Goal: Transaction & Acquisition: Download file/media

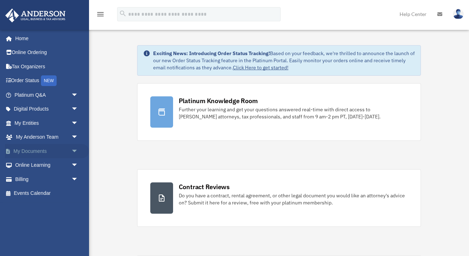
click at [74, 150] on span "arrow_drop_down" at bounding box center [78, 151] width 14 height 15
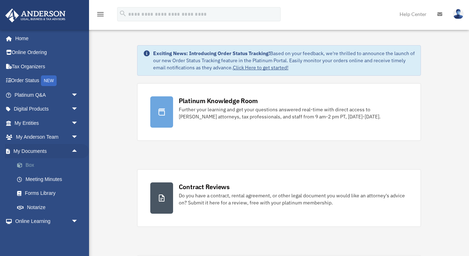
click at [26, 164] on link "Box" at bounding box center [49, 166] width 79 height 14
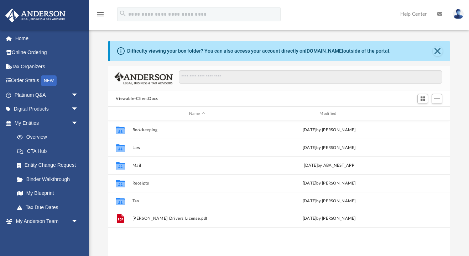
scroll to position [0, 0]
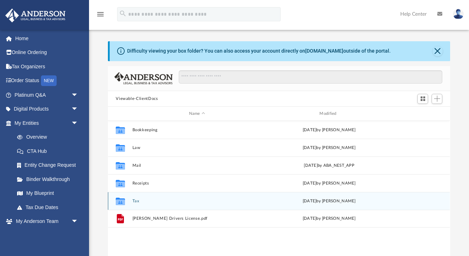
click at [133, 201] on button "Tax" at bounding box center [197, 201] width 129 height 5
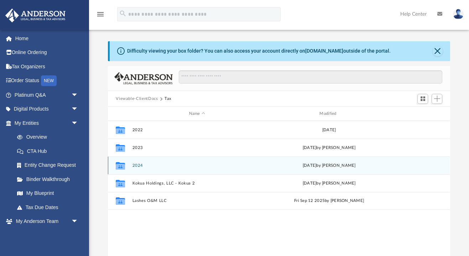
click at [137, 166] on button "2024" at bounding box center [197, 166] width 129 height 5
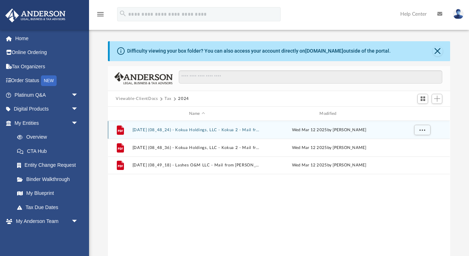
click at [167, 131] on button "[DATE] (08_48_24) - Kokua Holdings, LLC - Kokua 2 - Mail from [PERSON_NAME] Ent…" at bounding box center [197, 130] width 129 height 5
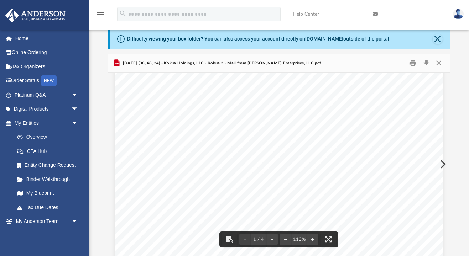
scroll to position [12, 0]
click at [438, 66] on button "Close" at bounding box center [438, 63] width 13 height 11
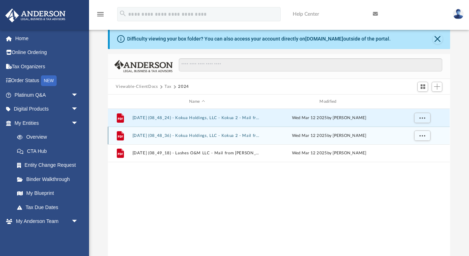
click at [217, 136] on button "[DATE] (08_48_36) - Kokua Holdings, LLC - Kokua 2 - Mail from [PERSON_NAME].pdf" at bounding box center [197, 136] width 129 height 5
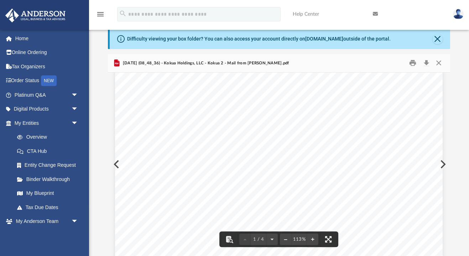
scroll to position [81, 0]
click at [438, 64] on button "Close" at bounding box center [438, 63] width 13 height 11
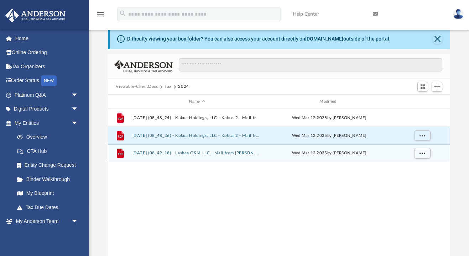
click at [212, 153] on button "[DATE] (08_49_18) - Lashes O&M LLC - Mail from [PERSON_NAME] Enterprises, LLC.p…" at bounding box center [197, 153] width 129 height 5
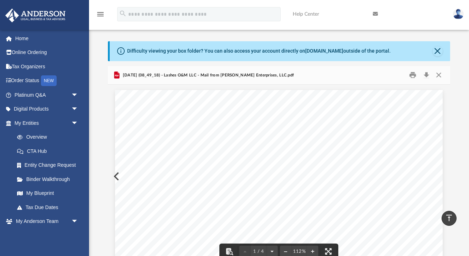
scroll to position [0, 0]
click at [439, 77] on button "Close" at bounding box center [438, 75] width 13 height 11
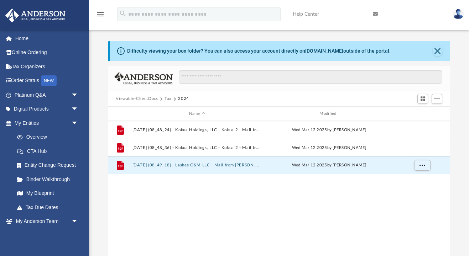
click at [167, 99] on button "Tax" at bounding box center [168, 99] width 7 height 6
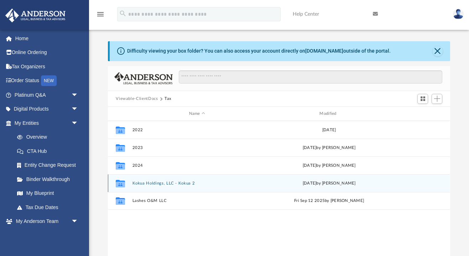
click at [164, 184] on button "Kokua Holdings, LLC - Kokua 2" at bounding box center [197, 183] width 129 height 5
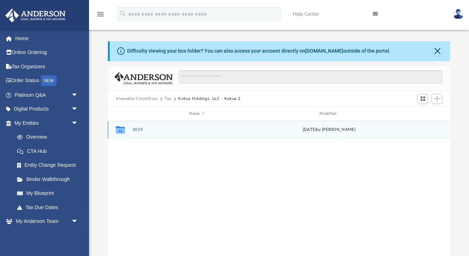
click at [136, 130] on button "2024" at bounding box center [197, 130] width 129 height 5
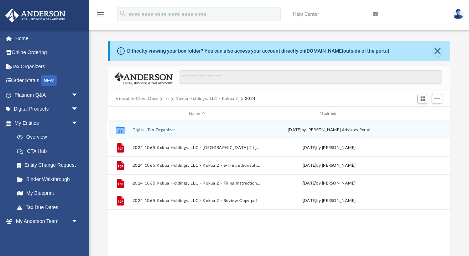
click at [156, 130] on button "Digital Tax Organizer" at bounding box center [197, 130] width 129 height 5
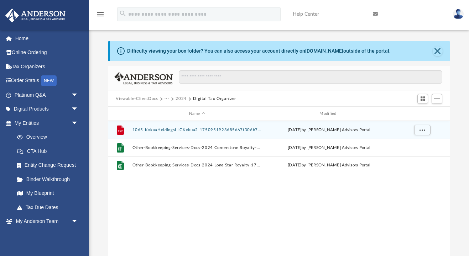
click at [170, 129] on button "1065-KokuaHoldingsLLCKokua2-1750951923685d67f306b72.pdf" at bounding box center [197, 130] width 129 height 5
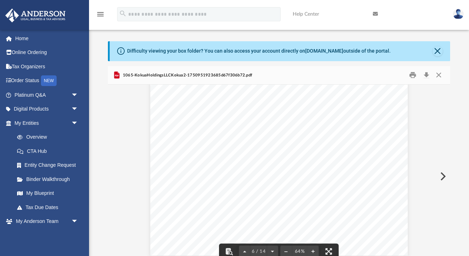
scroll to position [660, 0]
click at [440, 77] on button "Close" at bounding box center [438, 75] width 13 height 11
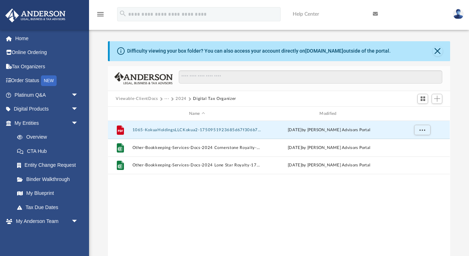
click at [183, 98] on button "2024" at bounding box center [181, 99] width 11 height 6
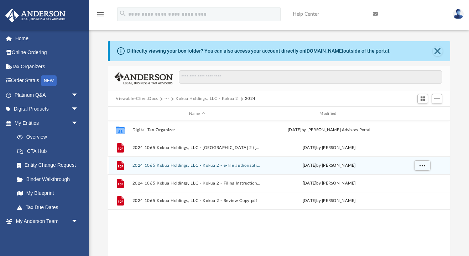
click at [173, 166] on button "2024 1065 Kokua Holdings, LLC - Kokua 2 - e-file authorization - please sign.pdf" at bounding box center [197, 166] width 129 height 5
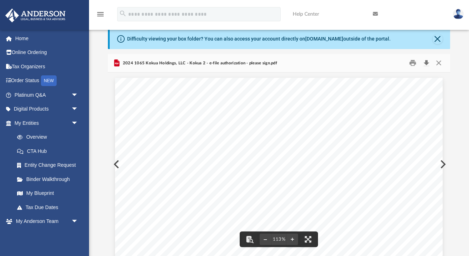
scroll to position [0, 0]
click at [439, 65] on button "Close" at bounding box center [438, 63] width 13 height 11
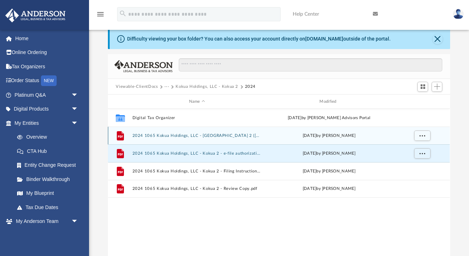
click at [225, 136] on button "2024 1065 Kokua Holdings, LLC - [GEOGRAPHIC_DATA] 2 ([GEOGRAPHIC_DATA]) Print, …" at bounding box center [197, 136] width 129 height 5
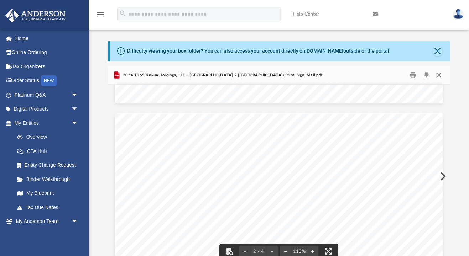
click at [438, 79] on button "Close" at bounding box center [438, 75] width 13 height 11
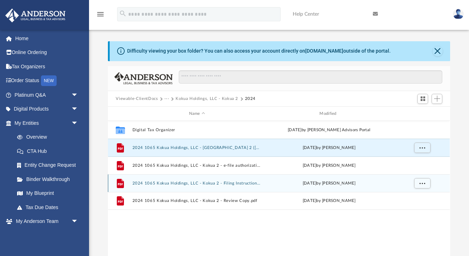
click at [221, 184] on button "2024 1065 Kokua Holdings, LLC - Kokua 2 - Filing Instructions.pdf" at bounding box center [197, 183] width 129 height 5
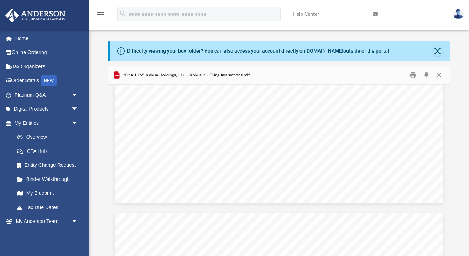
scroll to position [161, 0]
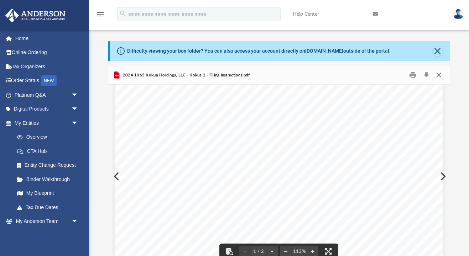
click at [438, 76] on button "Close" at bounding box center [438, 75] width 13 height 11
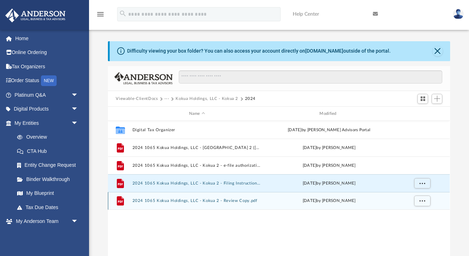
click at [208, 201] on button "2024 1065 Kokua Holdings, LLC - Kokua 2 - Review Copy.pdf" at bounding box center [197, 201] width 129 height 5
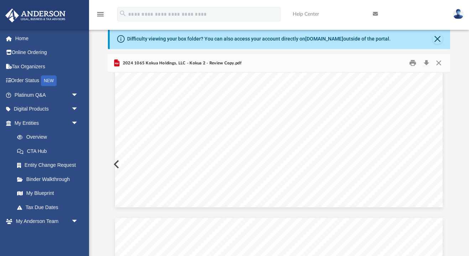
scroll to position [130, 0]
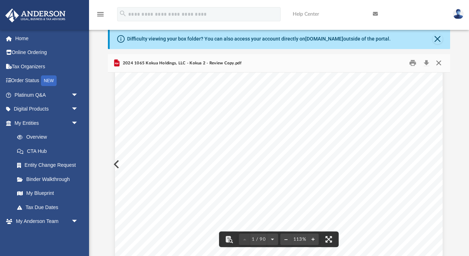
click at [438, 64] on button "Close" at bounding box center [438, 63] width 13 height 11
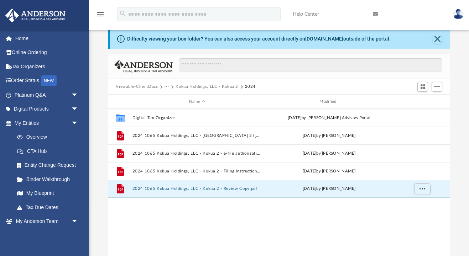
click at [203, 87] on button "Kokua Holdings, LLC - Kokua 2" at bounding box center [207, 87] width 63 height 6
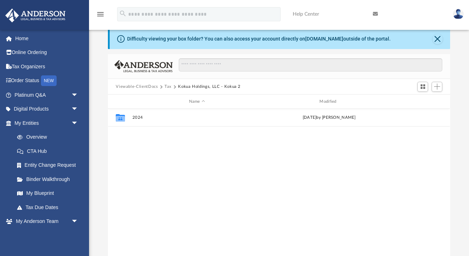
click at [169, 86] on button "Tax" at bounding box center [168, 87] width 7 height 6
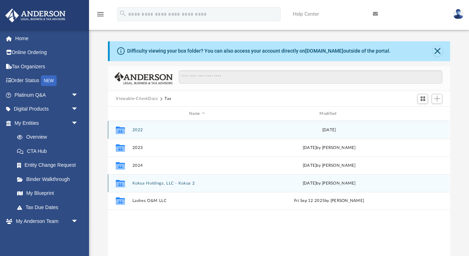
scroll to position [0, 0]
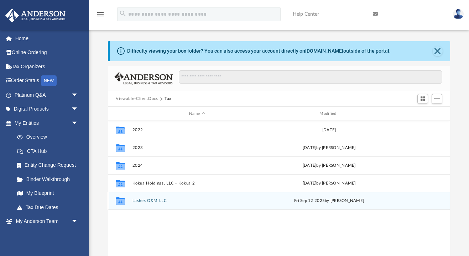
click at [151, 201] on button "Lashes O&M LLC" at bounding box center [197, 201] width 129 height 5
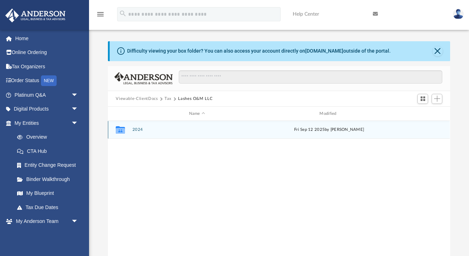
click at [139, 131] on button "2024" at bounding box center [197, 130] width 129 height 5
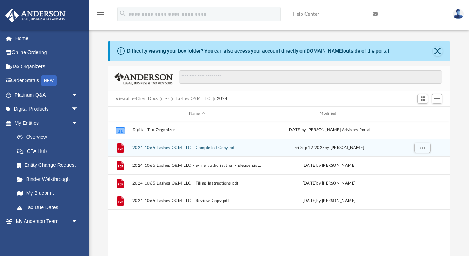
click at [203, 145] on div "File 2024 1065 Lashes O&M LLC - Completed Copy.pdf [DATE] by [PERSON_NAME]" at bounding box center [279, 148] width 342 height 18
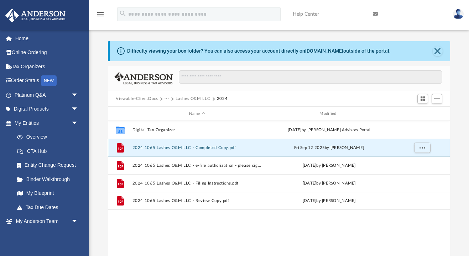
click at [196, 149] on button "2024 1065 Lashes O&M LLC - Completed Copy.pdf" at bounding box center [197, 148] width 129 height 5
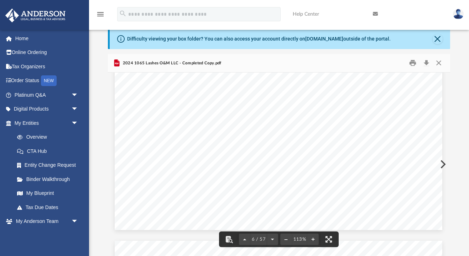
scroll to position [2404, 0]
click at [426, 64] on button "Download" at bounding box center [426, 63] width 13 height 11
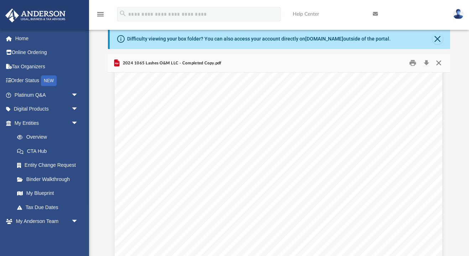
click at [439, 64] on button "Close" at bounding box center [438, 63] width 13 height 11
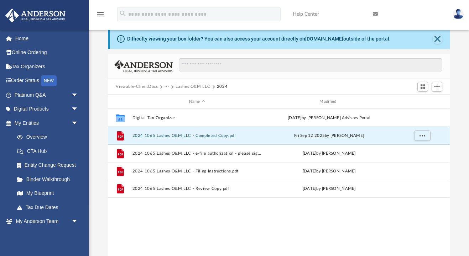
click at [192, 88] on button "Lashes O&M LLC" at bounding box center [193, 87] width 35 height 6
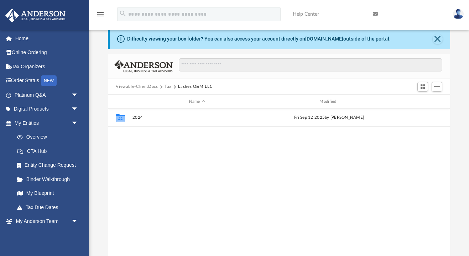
click at [168, 87] on button "Tax" at bounding box center [168, 87] width 7 height 6
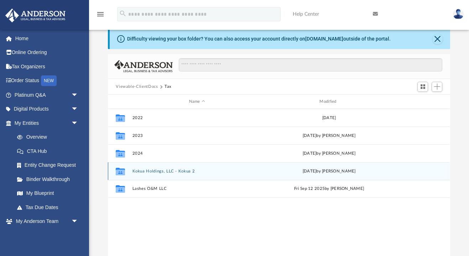
click at [146, 171] on button "Kokua Holdings, LLC - Kokua 2" at bounding box center [197, 171] width 129 height 5
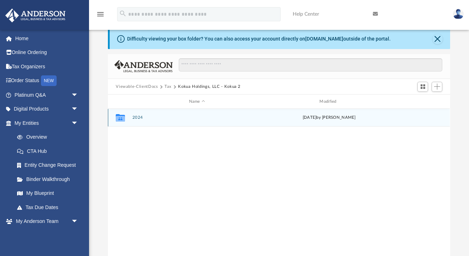
click at [138, 118] on button "2024" at bounding box center [197, 118] width 129 height 5
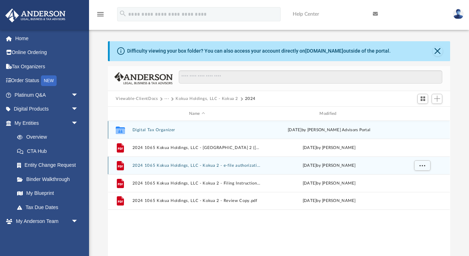
scroll to position [0, 0]
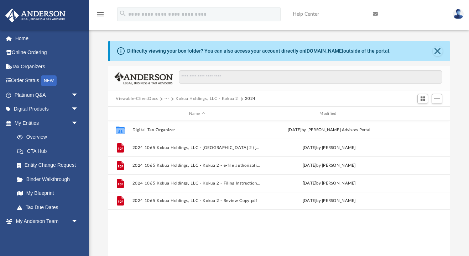
click at [209, 100] on button "Kokua Holdings, LLC - Kokua 2" at bounding box center [207, 99] width 63 height 6
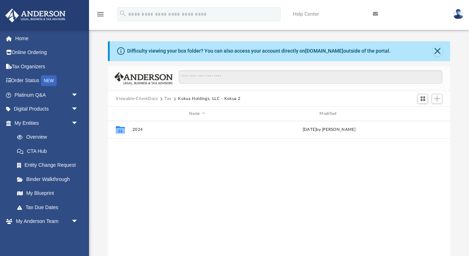
click at [167, 99] on button "Tax" at bounding box center [168, 99] width 7 height 6
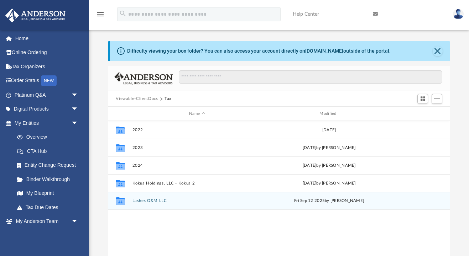
click at [148, 200] on button "Lashes O&M LLC" at bounding box center [197, 201] width 129 height 5
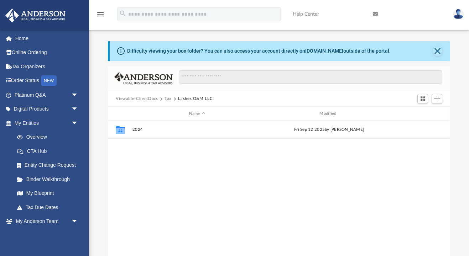
click at [190, 100] on button "Lashes O&M LLC" at bounding box center [195, 99] width 35 height 6
click at [167, 100] on button "Tax" at bounding box center [168, 99] width 7 height 6
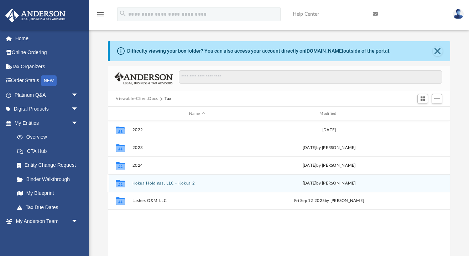
click at [160, 185] on button "Kokua Holdings, LLC - Kokua 2" at bounding box center [197, 183] width 129 height 5
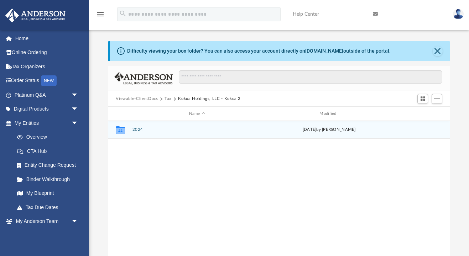
click at [138, 130] on button "2024" at bounding box center [197, 130] width 129 height 5
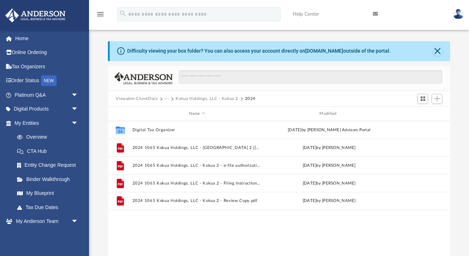
click at [194, 101] on button "Kokua Holdings, LLC - Kokua 2" at bounding box center [207, 99] width 63 height 6
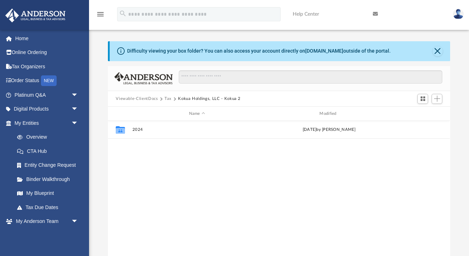
click at [166, 99] on button "Tax" at bounding box center [168, 99] width 7 height 6
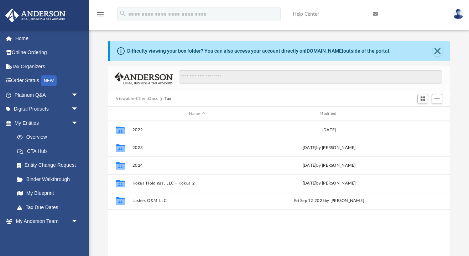
click at [146, 96] on button "Viewable-ClientDocs" at bounding box center [137, 99] width 42 height 6
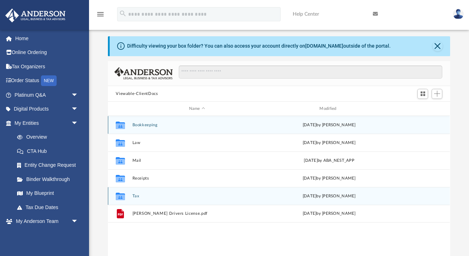
scroll to position [4, 0]
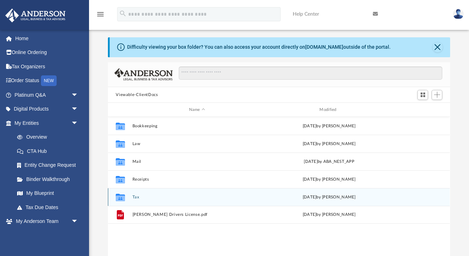
click at [135, 197] on button "Tax" at bounding box center [197, 197] width 129 height 5
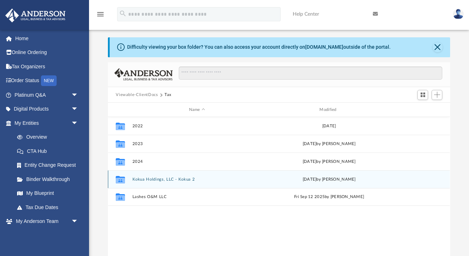
click at [142, 179] on button "Kokua Holdings, LLC - Kokua 2" at bounding box center [197, 179] width 129 height 5
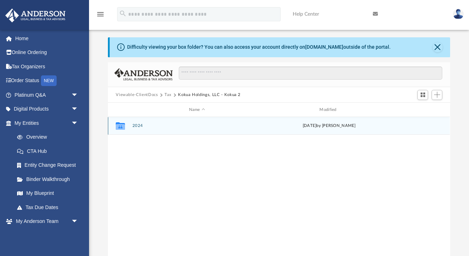
click at [137, 127] on button "2024" at bounding box center [197, 126] width 129 height 5
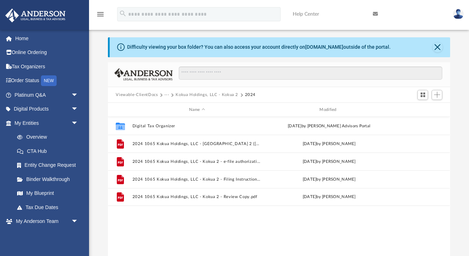
click at [193, 97] on button "Kokua Holdings, LLC - Kokua 2" at bounding box center [207, 95] width 63 height 6
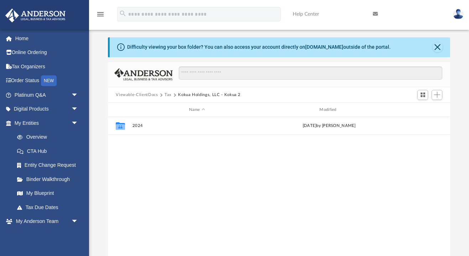
click at [169, 95] on button "Tax" at bounding box center [168, 95] width 7 height 6
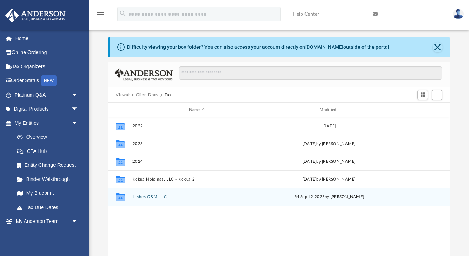
click at [151, 196] on button "Lashes O&M LLC" at bounding box center [197, 197] width 129 height 5
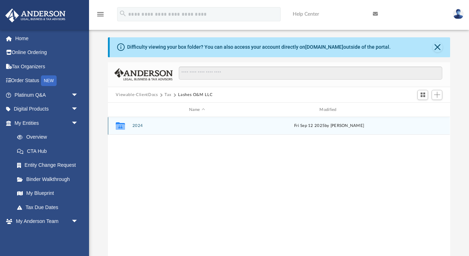
click at [138, 125] on button "2024" at bounding box center [197, 126] width 129 height 5
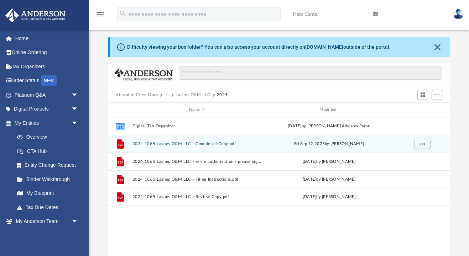
click at [147, 144] on button "2024 1065 Lashes O&M LLC - Completed Copy.pdf" at bounding box center [197, 144] width 129 height 5
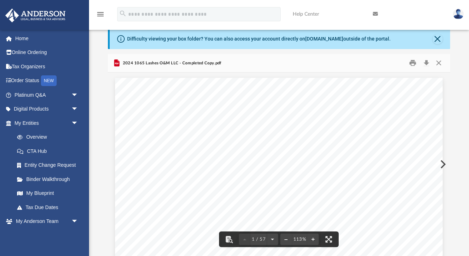
scroll to position [0, 0]
click at [439, 65] on button "Close" at bounding box center [438, 63] width 13 height 11
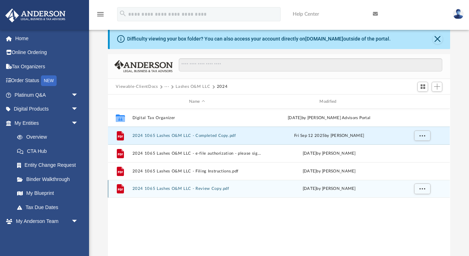
click at [181, 187] on button "2024 1065 Lashes O&M LLC - Review Copy.pdf" at bounding box center [197, 189] width 129 height 5
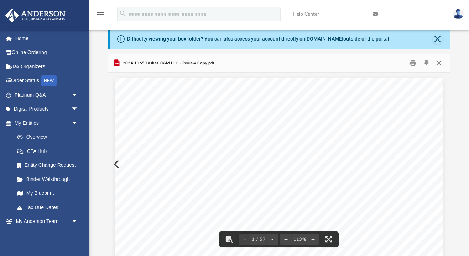
click at [437, 62] on button "Close" at bounding box center [438, 63] width 13 height 11
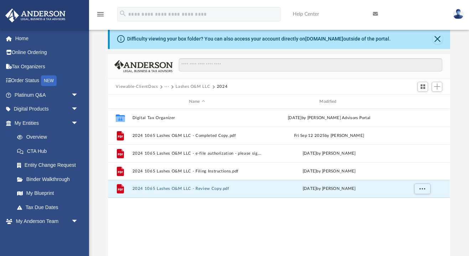
click at [193, 87] on button "Lashes O&M LLC" at bounding box center [193, 87] width 35 height 6
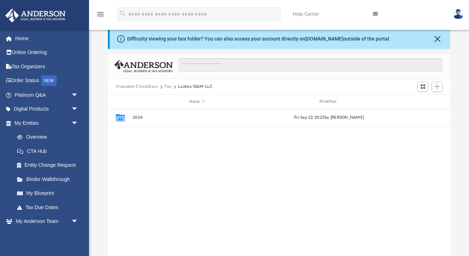
click at [169, 89] on button "Tax" at bounding box center [168, 87] width 7 height 6
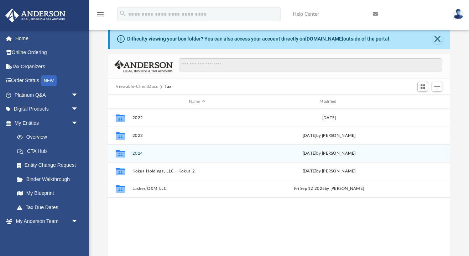
click at [137, 154] on button "2024" at bounding box center [197, 153] width 129 height 5
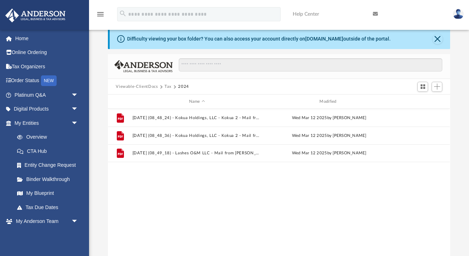
click at [167, 88] on button "Tax" at bounding box center [168, 87] width 7 height 6
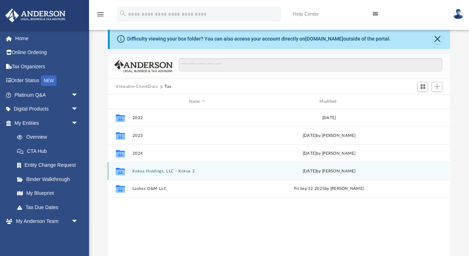
click at [145, 171] on button "Kokua Holdings, LLC - Kokua 2" at bounding box center [197, 171] width 129 height 5
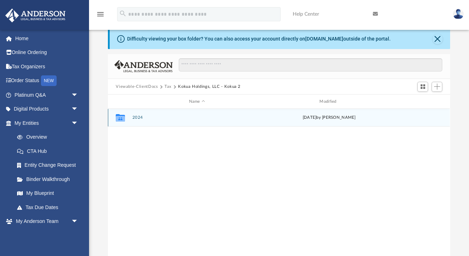
click at [135, 117] on button "2024" at bounding box center [197, 118] width 129 height 5
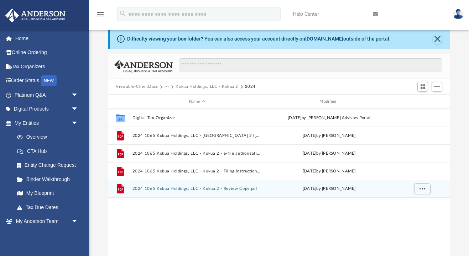
click at [156, 189] on button "2024 1065 Kokua Holdings, LLC - Kokua 2 - Review Copy.pdf" at bounding box center [197, 189] width 129 height 5
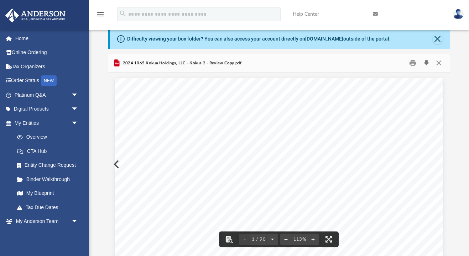
click at [427, 61] on button "Download" at bounding box center [426, 63] width 13 height 11
